Goal: Check status

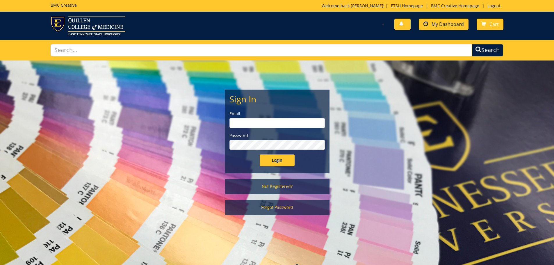
type input "groveh@etsu.edu"
click at [446, 24] on span "My Dashboard" at bounding box center [448, 24] width 32 height 6
click at [278, 159] on input "Login" at bounding box center [277, 161] width 35 height 12
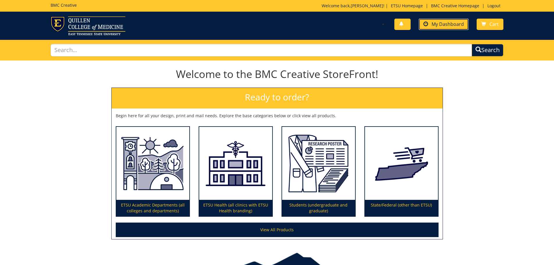
click at [442, 26] on span "My Dashboard" at bounding box center [448, 24] width 32 height 6
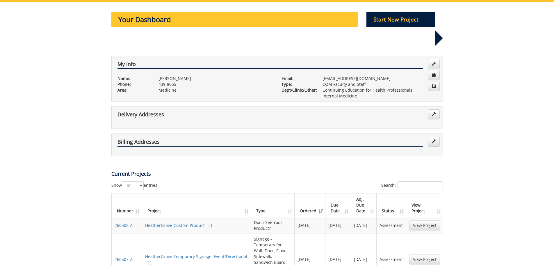
scroll to position [87, 0]
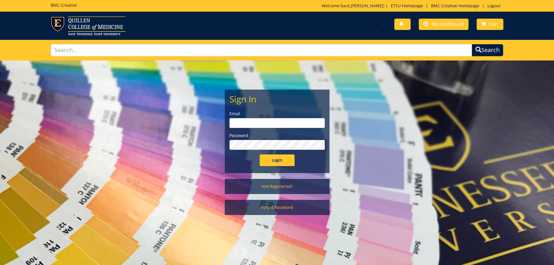
type input "groveh@etsu.edu"
click at [286, 162] on input "Login" at bounding box center [277, 161] width 35 height 12
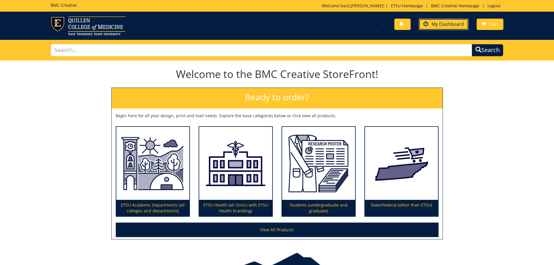
click at [455, 23] on span "My Dashboard" at bounding box center [448, 24] width 32 height 6
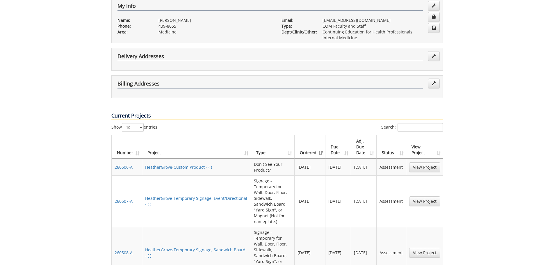
scroll to position [145, 0]
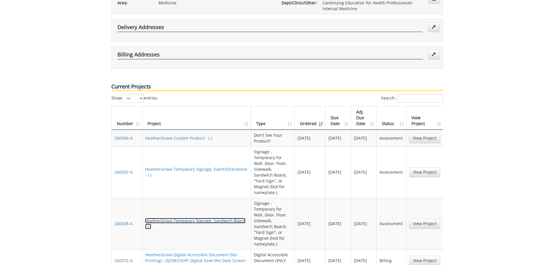
click at [166, 218] on link "HeatherGrove-Temporary Signage, Sandwich Board - ( )" at bounding box center [195, 223] width 100 height 11
